Goal: Task Accomplishment & Management: Complete application form

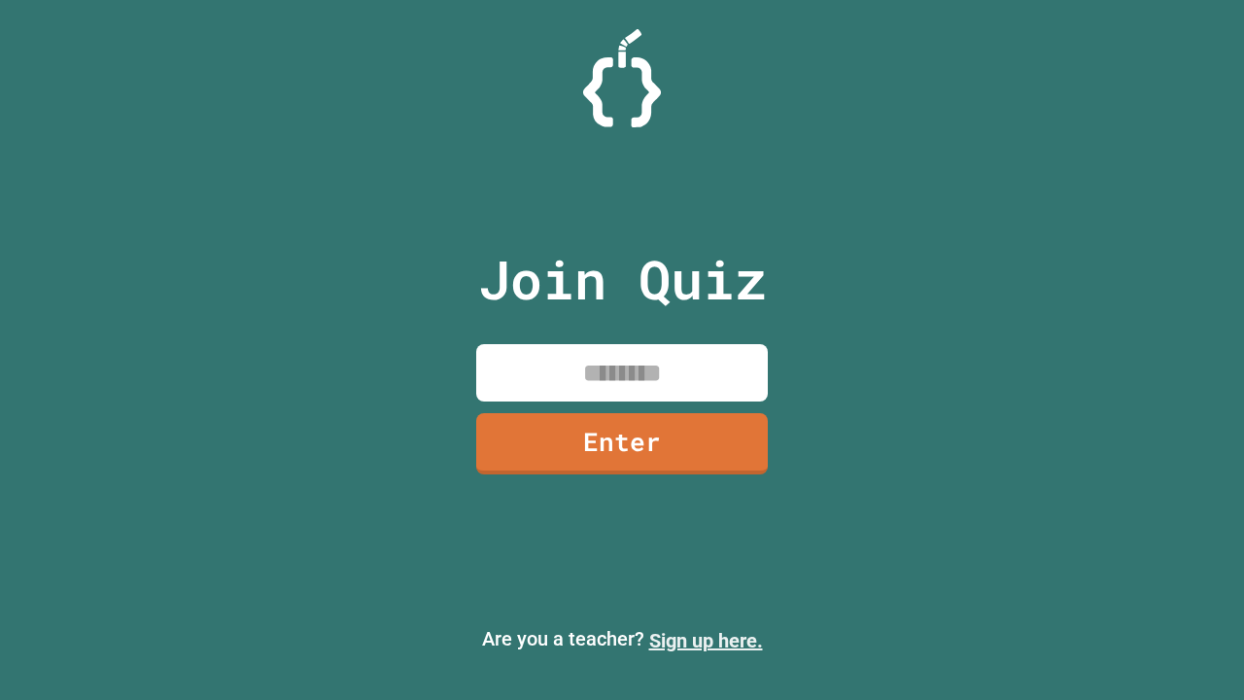
click at [705, 640] on link "Sign up here." at bounding box center [706, 640] width 114 height 23
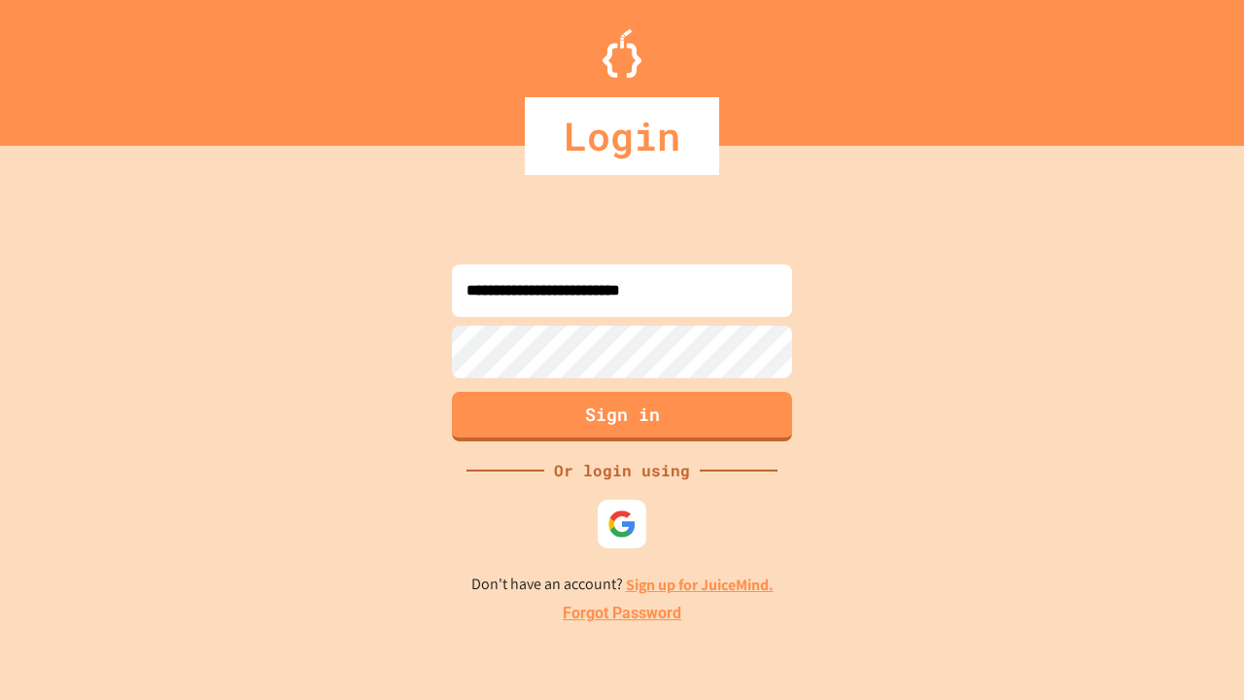
type input "**********"
